Goal: Information Seeking & Learning: Learn about a topic

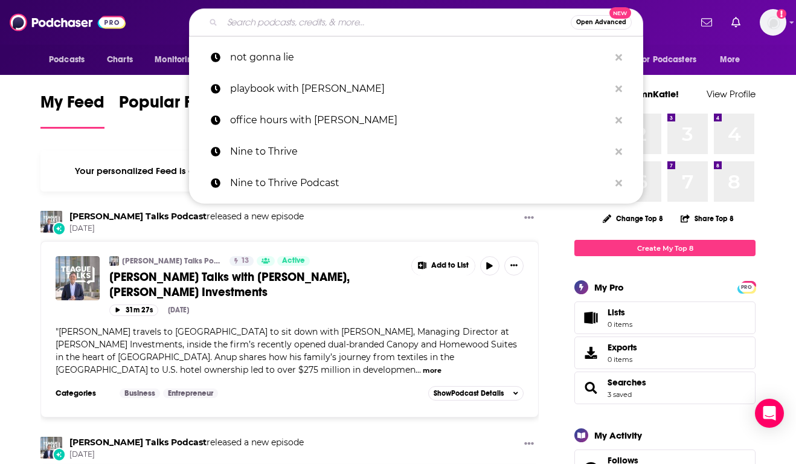
click at [391, 21] on input "Search podcasts, credits, & more..." at bounding box center [396, 22] width 348 height 19
paste input "The [PERSON_NAME] Biohacking Podcast"
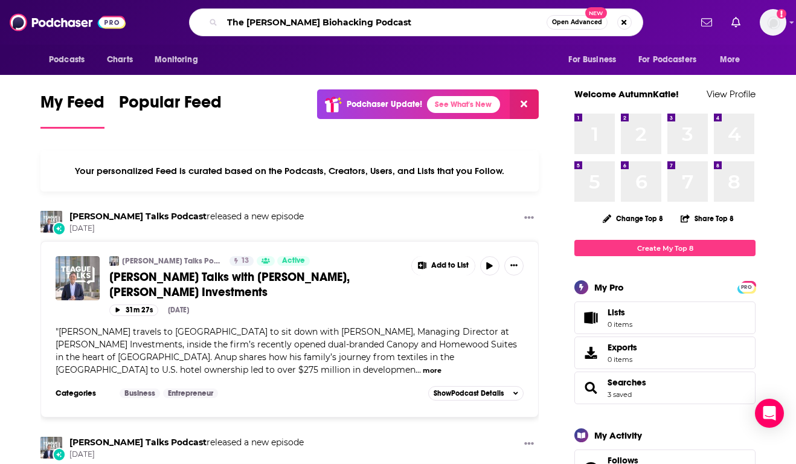
type input "The [PERSON_NAME] Biohacking Podcast"
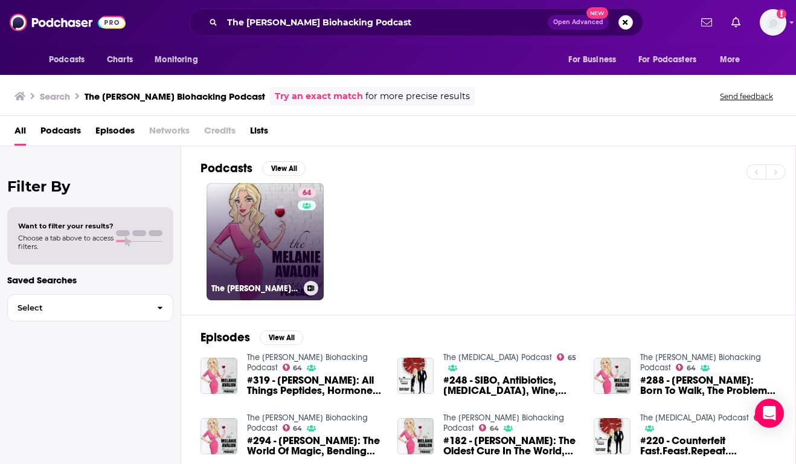
click at [269, 232] on link "64 The [PERSON_NAME] Biohacking Podcast" at bounding box center [264, 241] width 117 height 117
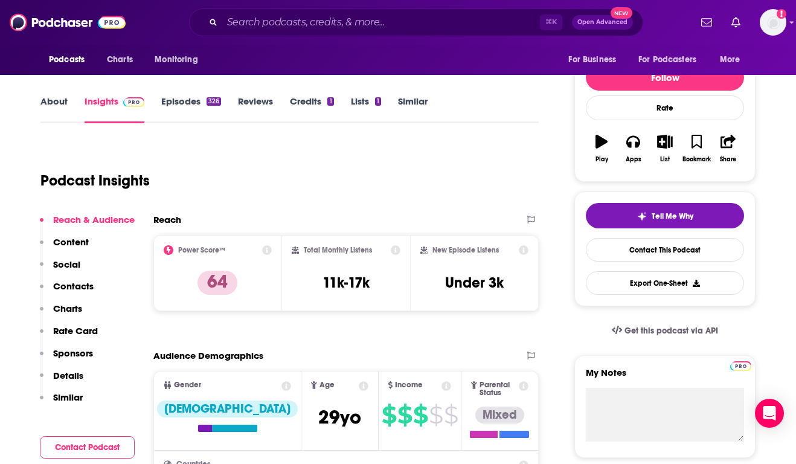
scroll to position [125, 0]
